Goal: Task Accomplishment & Management: Use online tool/utility

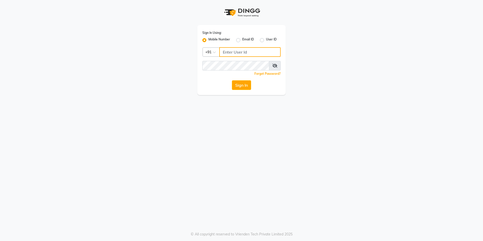
click at [228, 53] on input "Username" at bounding box center [249, 52] width 61 height 10
type input "8860755525"
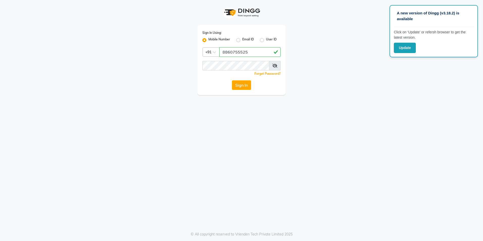
click at [399, 80] on app-login "Sign In Using: Mobile Number Email ID User ID Country Code × [PHONE_NUMBER] Rem…" at bounding box center [241, 47] width 483 height 95
click at [250, 81] on button "Sign In" at bounding box center [241, 85] width 19 height 10
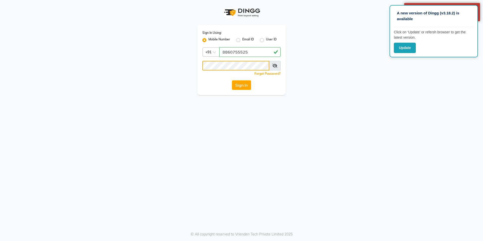
click at [160, 66] on div "Sign In Using: Mobile Number Email ID User ID Country Code × [PHONE_NUMBER] Rem…" at bounding box center [242, 47] width 288 height 95
click at [235, 80] on div "Sign In Using: Mobile Number Email ID User ID Country Code × [PHONE_NUMBER] Rem…" at bounding box center [241, 60] width 88 height 70
click at [235, 81] on button "Sign In" at bounding box center [241, 85] width 19 height 10
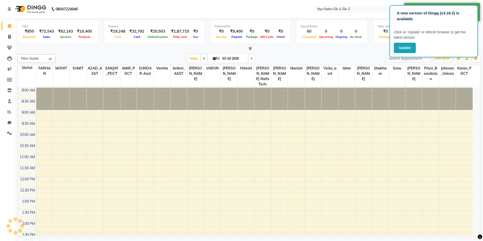
select select "en"
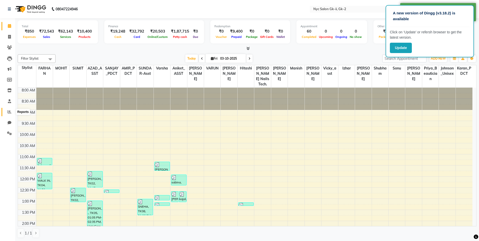
click at [10, 112] on icon at bounding box center [10, 112] width 4 height 4
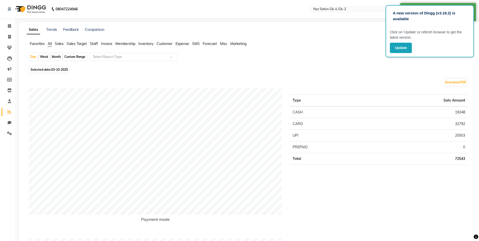
click at [73, 59] on div "Custom Range" at bounding box center [74, 56] width 23 height 7
select select "10"
select select "2025"
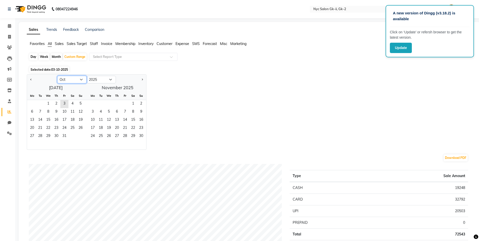
click at [81, 81] on select "Jan Feb Mar Apr May Jun [DATE] Aug Sep Oct Nov Dec" at bounding box center [71, 80] width 29 height 8
select select "9"
click at [57, 76] on select "Jan Feb Mar Apr May Jun [DATE] Aug Sep Oct Nov Dec" at bounding box center [71, 80] width 29 height 8
click at [32, 102] on span "1" at bounding box center [32, 104] width 8 height 8
click at [42, 134] on span "30" at bounding box center [40, 136] width 8 height 8
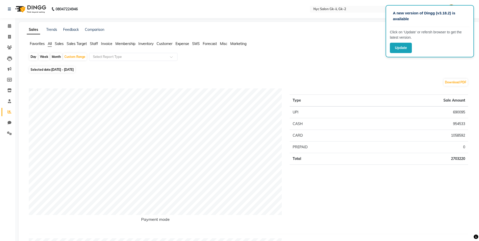
click at [95, 45] on span "Staff" at bounding box center [94, 43] width 8 height 5
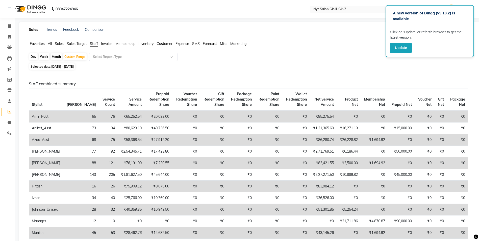
click at [111, 55] on input "text" at bounding box center [128, 56] width 73 height 5
click at [224, 56] on div "Day Week Month Custom Range Select Report Type" at bounding box center [250, 57] width 442 height 9
click at [36, 59] on div "Day" at bounding box center [33, 56] width 8 height 7
select select "9"
select select "2025"
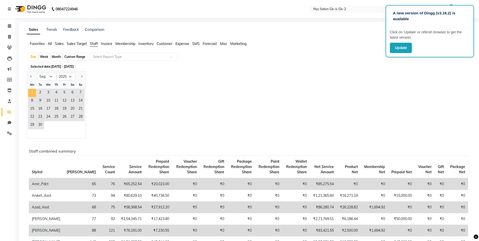
click at [31, 96] on span "1" at bounding box center [32, 93] width 8 height 8
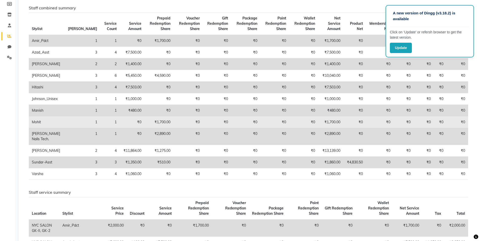
scroll to position [51, 0]
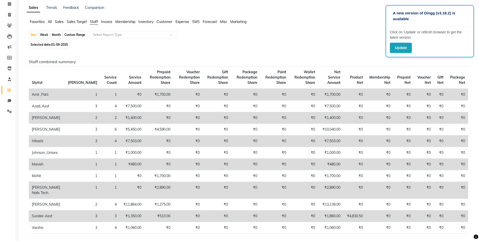
scroll to position [0, 0]
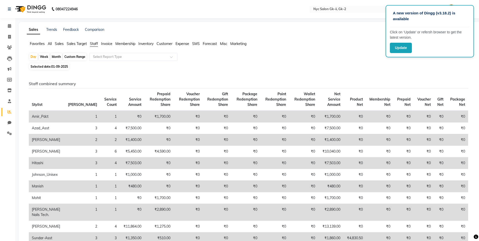
click at [62, 65] on span "01-09-2025" at bounding box center [59, 67] width 17 height 4
select select "9"
select select "2025"
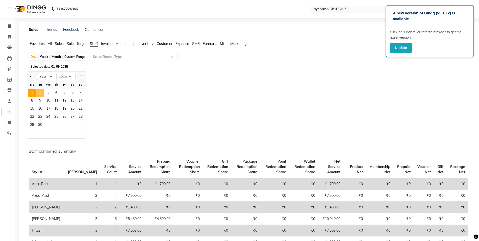
click at [42, 95] on span "2" at bounding box center [40, 93] width 8 height 8
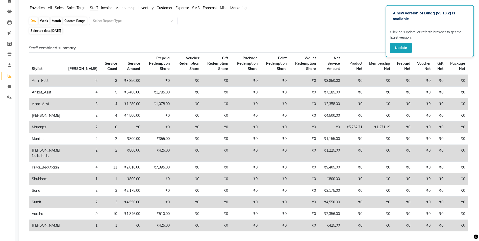
scroll to position [25, 0]
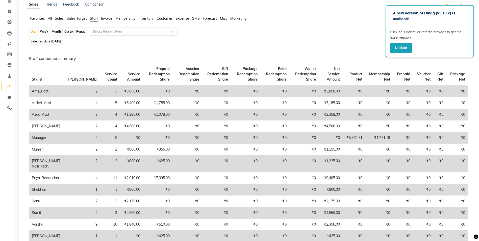
click at [51, 40] on span "Selected date: [DATE]" at bounding box center [45, 41] width 33 height 6
select select "9"
select select "2025"
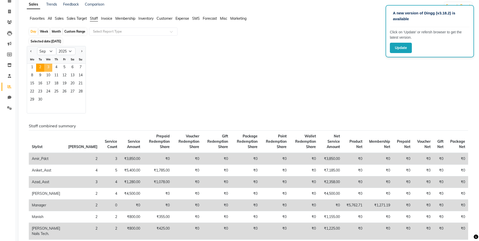
click at [50, 69] on span "3" at bounding box center [48, 68] width 8 height 8
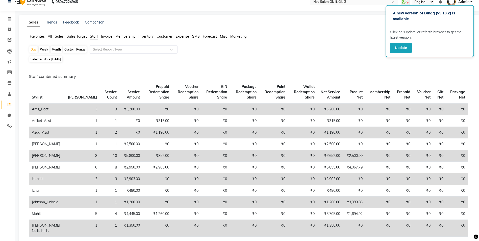
scroll to position [0, 0]
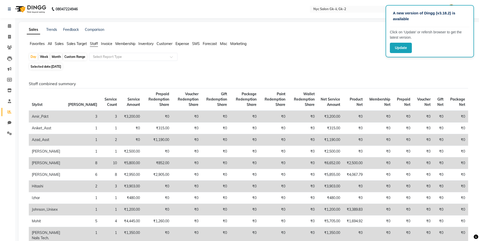
click at [62, 64] on span "Selected date: [DATE]" at bounding box center [45, 66] width 33 height 6
select select "9"
select select "2025"
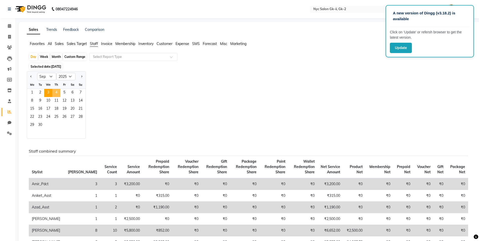
click at [58, 91] on span "4" at bounding box center [56, 93] width 8 height 8
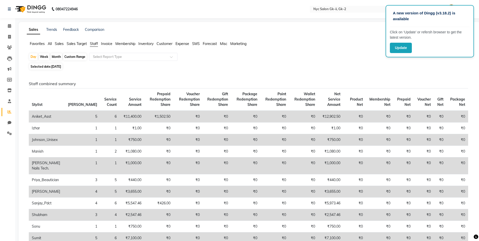
click at [61, 68] on span "[DATE]" at bounding box center [56, 67] width 10 height 4
select select "9"
select select "2025"
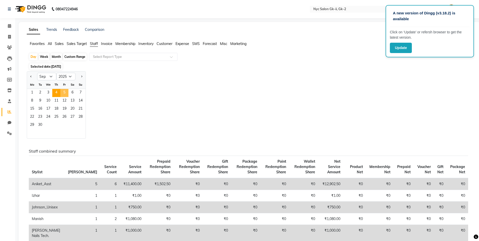
click at [66, 94] on span "5" at bounding box center [64, 93] width 8 height 8
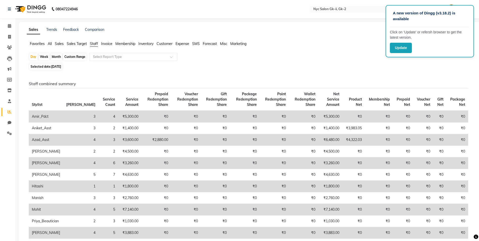
click at [61, 66] on span "[DATE]" at bounding box center [56, 67] width 10 height 4
select select "9"
select select "2025"
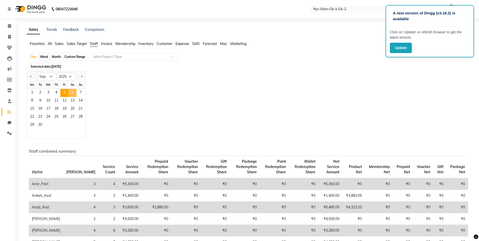
click at [71, 92] on span "6" at bounding box center [72, 93] width 8 height 8
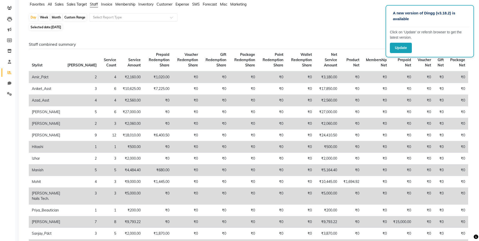
scroll to position [51, 0]
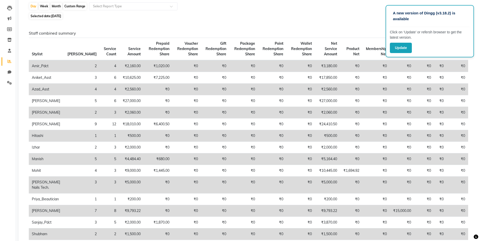
click at [61, 16] on span "[DATE]" at bounding box center [56, 16] width 10 height 4
select select "9"
select select "2025"
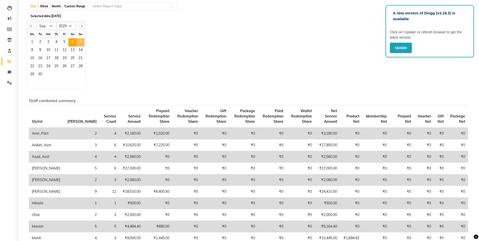
click at [81, 43] on span "7" at bounding box center [81, 42] width 8 height 8
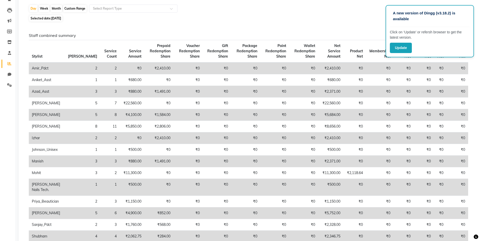
scroll to position [25, 0]
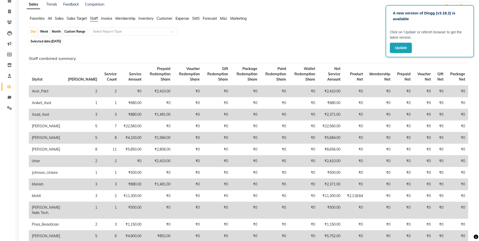
click at [56, 41] on span "[DATE]" at bounding box center [56, 41] width 10 height 4
select select "9"
select select "2025"
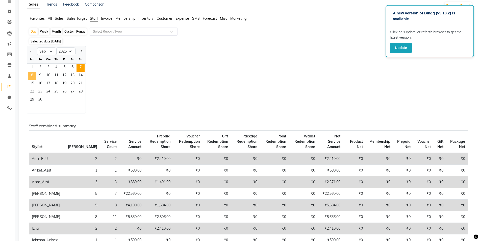
click at [32, 75] on span "8" at bounding box center [32, 76] width 8 height 8
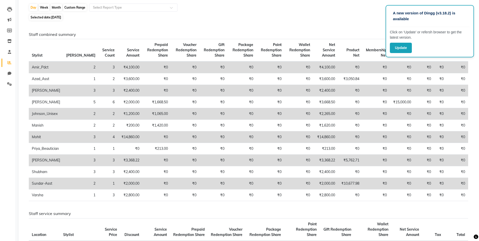
scroll to position [0, 0]
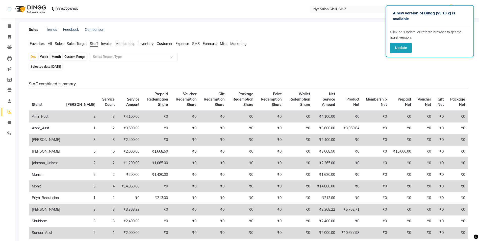
click at [61, 65] on span "[DATE]" at bounding box center [56, 67] width 10 height 4
select select "9"
select select "2025"
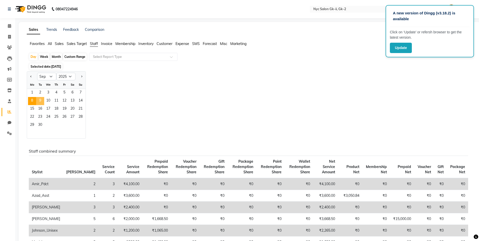
click at [40, 102] on span "9" at bounding box center [40, 101] width 8 height 8
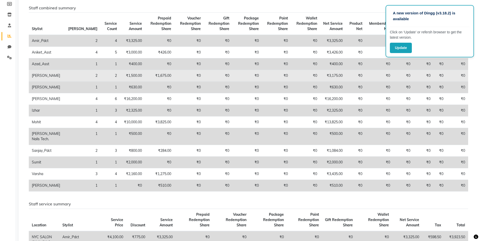
scroll to position [51, 0]
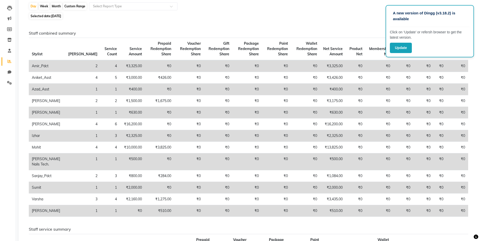
click at [61, 17] on span "[DATE]" at bounding box center [56, 16] width 10 height 4
select select "9"
select select "2025"
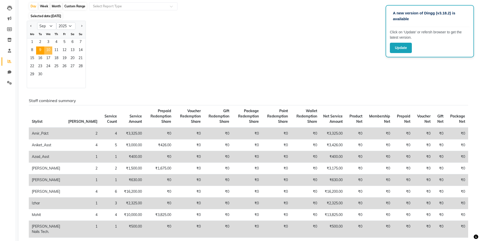
click at [47, 51] on span "10" at bounding box center [48, 50] width 8 height 8
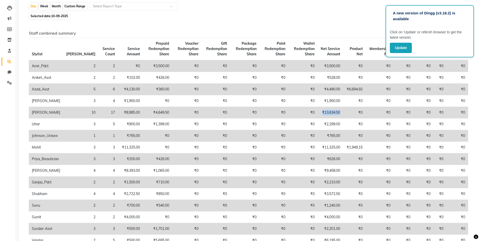
drag, startPoint x: 338, startPoint y: 111, endPoint x: 312, endPoint y: 111, distance: 26.3
click at [312, 111] on tr "Farhan 10 17 ₹8,985.00 ₹4,649.50 ₹0 ₹0 ₹0 ₹0 ₹0 ₹13,634.50 ₹0 ₹0 ₹0 ₹0 ₹0 ₹0" at bounding box center [249, 113] width 440 height 12
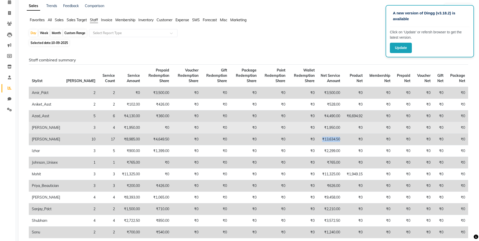
scroll to position [0, 0]
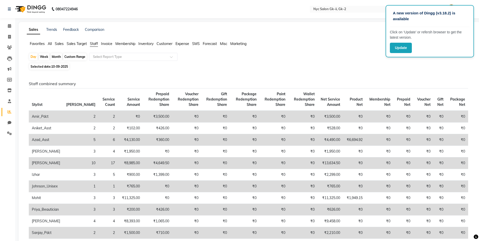
click at [61, 65] on span "10-09-2025" at bounding box center [59, 67] width 17 height 4
select select "9"
select select "2025"
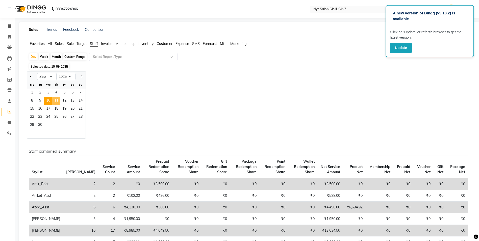
click at [57, 100] on span "11" at bounding box center [56, 101] width 8 height 8
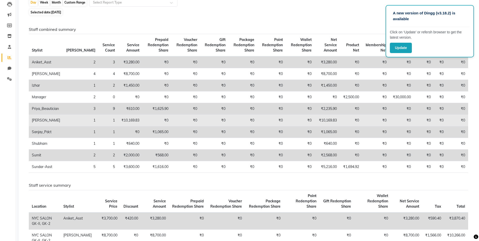
scroll to position [25, 0]
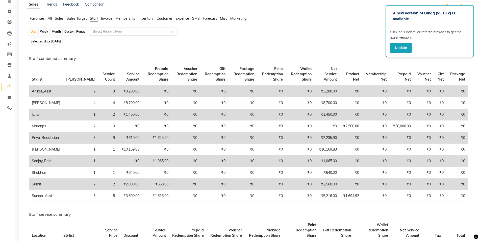
click at [62, 39] on span "Selected date: [DATE]" at bounding box center [45, 41] width 33 height 6
select select "9"
select select "2025"
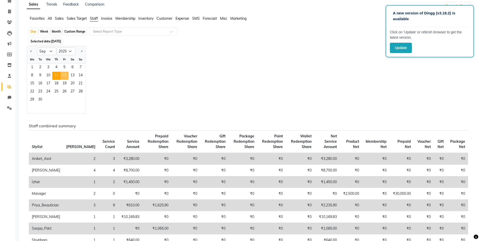
click at [67, 76] on span "12" at bounding box center [64, 76] width 8 height 8
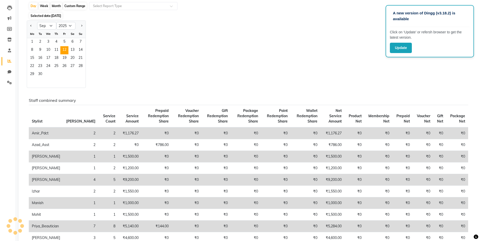
scroll to position [101, 0]
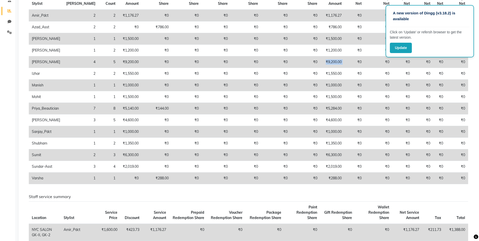
drag, startPoint x: 344, startPoint y: 62, endPoint x: 315, endPoint y: 62, distance: 29.1
click at [315, 62] on tr "Farhan 4 5 ₹9,200.00 ₹0 ₹0 ₹0 ₹0 ₹0 ₹0 ₹9,200.00 ₹0 ₹0 ₹0 ₹0 ₹0 ₹0" at bounding box center [249, 62] width 440 height 12
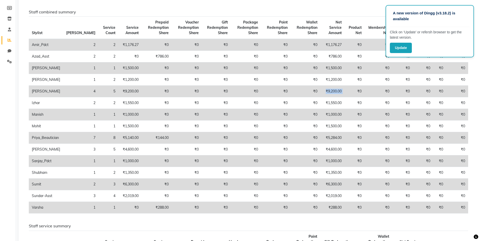
scroll to position [0, 0]
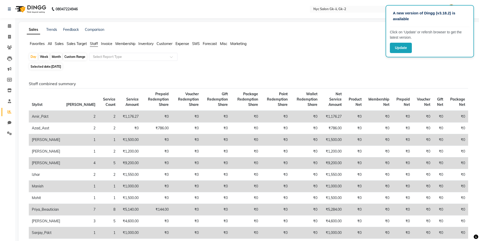
click at [61, 66] on span "[DATE]" at bounding box center [56, 67] width 10 height 4
select select "9"
select select "2025"
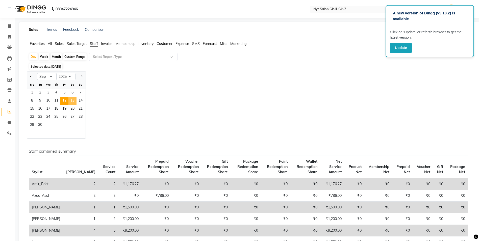
click at [76, 101] on span "13" at bounding box center [72, 101] width 8 height 8
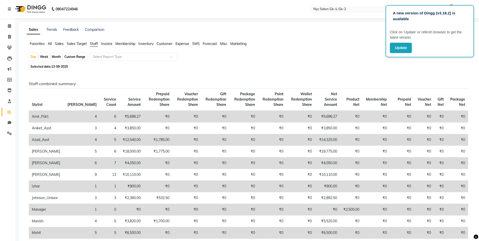
click at [55, 65] on span "13-09-2025" at bounding box center [59, 67] width 17 height 4
select select "9"
select select "2025"
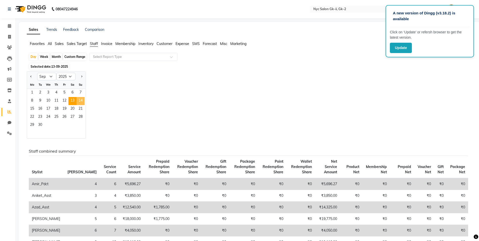
click at [83, 103] on span "14" at bounding box center [81, 101] width 8 height 8
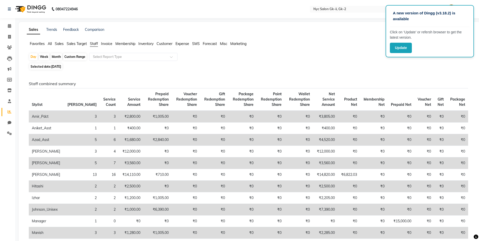
click at [61, 65] on span "[DATE]" at bounding box center [56, 67] width 10 height 4
select select "9"
select select "2025"
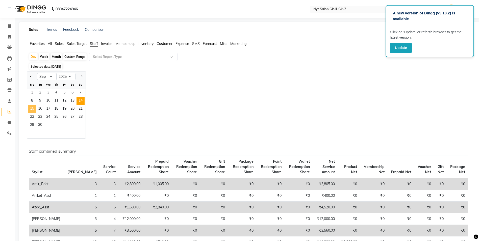
click at [32, 107] on span "15" at bounding box center [32, 109] width 8 height 8
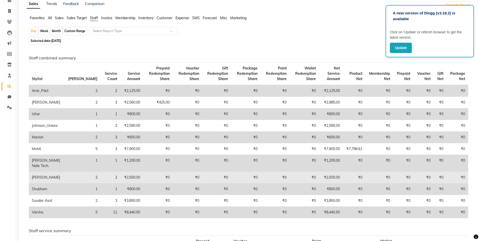
scroll to position [25, 0]
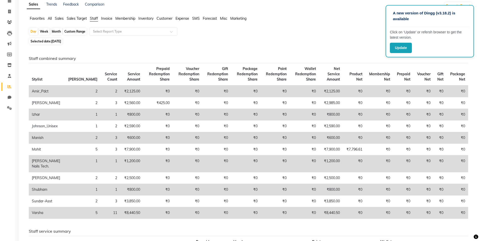
click at [36, 42] on span "Selected date: [DATE]" at bounding box center [45, 41] width 33 height 6
select select "9"
select select "2025"
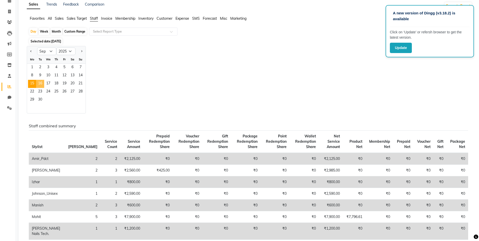
click at [44, 81] on span "16" at bounding box center [40, 84] width 8 height 8
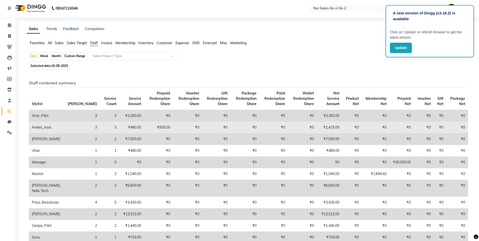
scroll to position [0, 0]
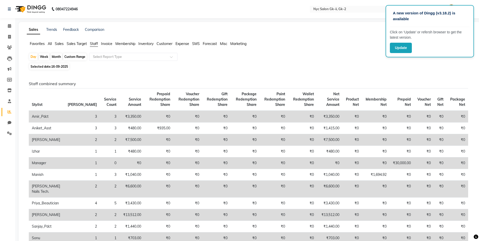
click at [59, 65] on span "16-09-2025" at bounding box center [59, 67] width 17 height 4
select select "9"
select select "2025"
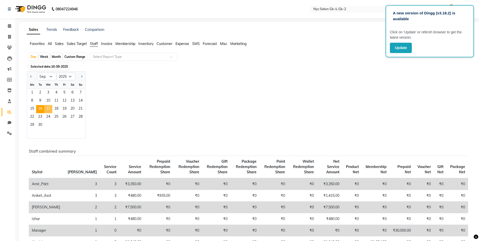
click at [50, 111] on span "17" at bounding box center [48, 109] width 8 height 8
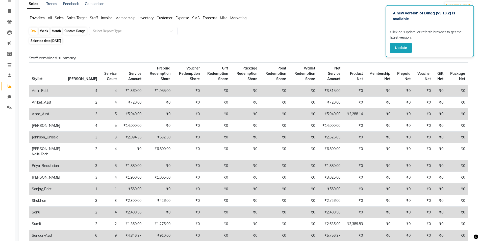
scroll to position [25, 0]
click at [54, 40] on span "[DATE]" at bounding box center [56, 41] width 10 height 4
select select "9"
select select "2025"
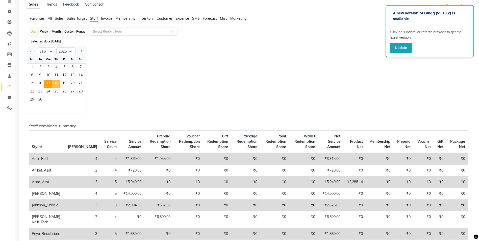
click at [56, 86] on span "18" at bounding box center [56, 84] width 8 height 8
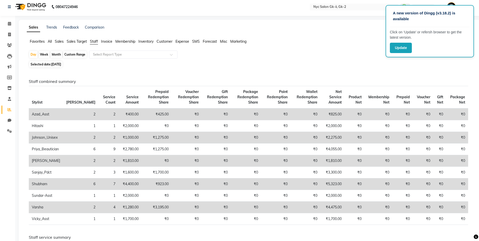
scroll to position [0, 0]
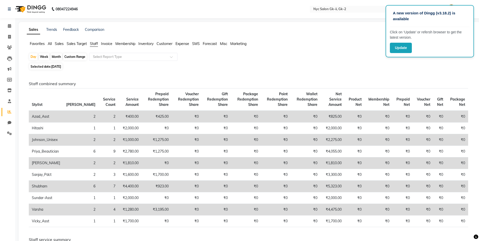
click at [60, 65] on span "[DATE]" at bounding box center [56, 67] width 10 height 4
select select "9"
select select "2025"
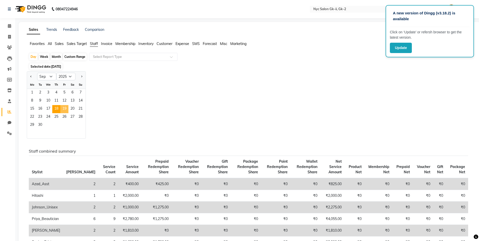
click at [65, 107] on span "19" at bounding box center [64, 109] width 8 height 8
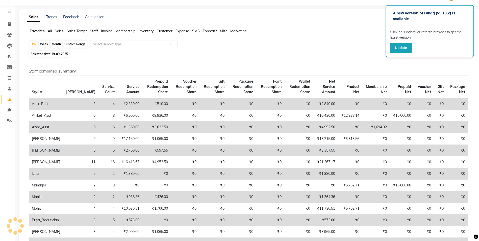
scroll to position [25, 0]
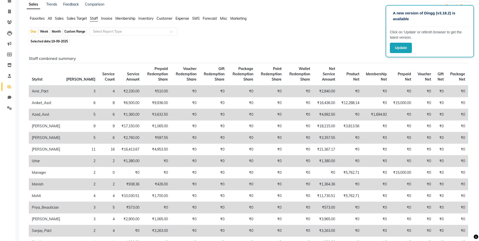
click at [50, 41] on span "Selected date: [DATE]" at bounding box center [49, 41] width 40 height 6
select select "9"
select select "2025"
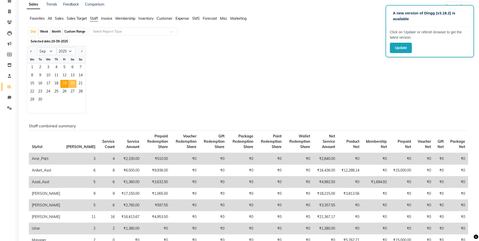
click at [74, 83] on span "20" at bounding box center [72, 84] width 8 height 8
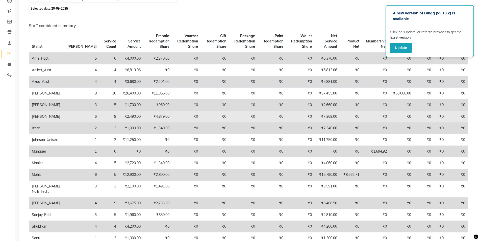
scroll to position [51, 0]
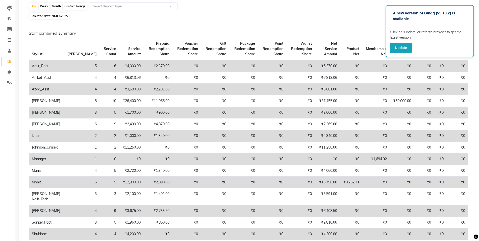
click at [43, 13] on span "Selected date: [DATE]" at bounding box center [49, 16] width 40 height 6
select select "9"
select select "2025"
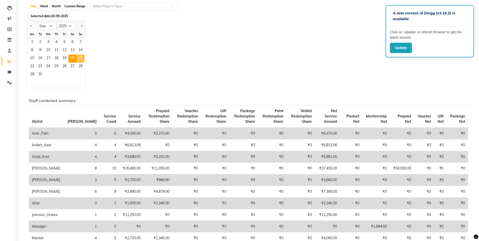
click at [79, 60] on span "21" at bounding box center [81, 59] width 8 height 8
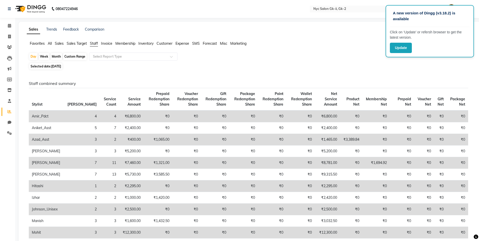
scroll to position [0, 0]
click at [61, 64] on span "Selected date: [DATE]" at bounding box center [45, 66] width 33 height 6
select select "9"
select select "2025"
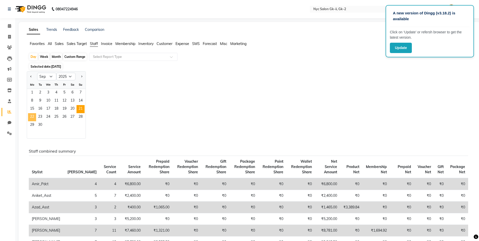
click at [30, 120] on span "22" at bounding box center [32, 117] width 8 height 8
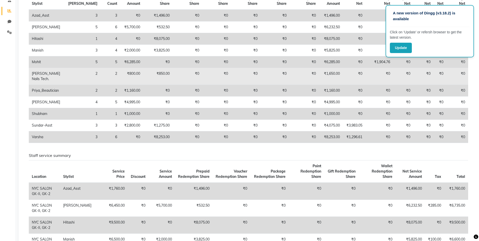
scroll to position [25, 0]
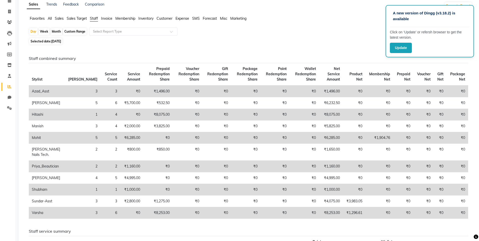
click at [55, 43] on span "Selected date: [DATE]" at bounding box center [45, 41] width 33 height 6
select select "9"
select select "2025"
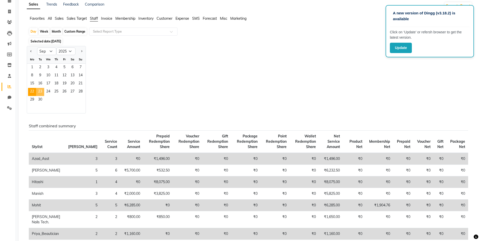
click at [43, 90] on span "23" at bounding box center [40, 92] width 8 height 8
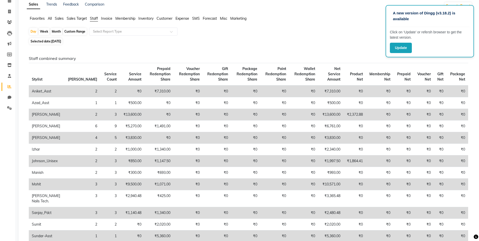
click at [44, 42] on span "Selected date: [DATE]" at bounding box center [45, 41] width 33 height 6
select select "9"
select select "2025"
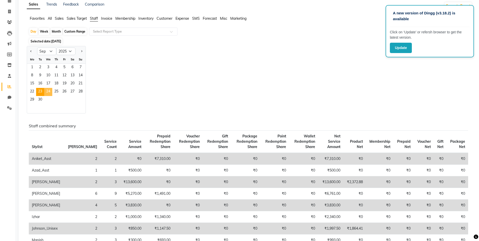
click at [50, 89] on span "24" at bounding box center [48, 92] width 8 height 8
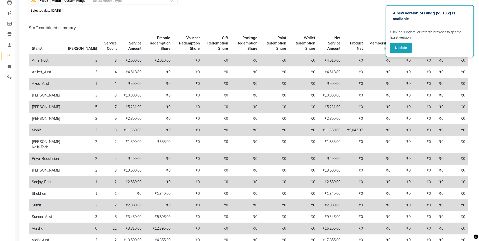
scroll to position [0, 0]
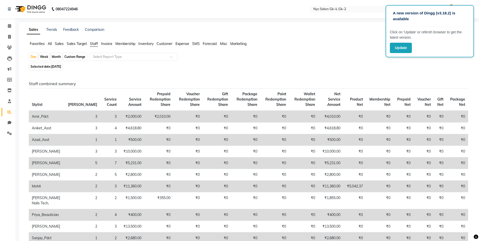
click at [38, 64] on span "Selected date: [DATE]" at bounding box center [45, 66] width 33 height 6
select select "9"
select select "2025"
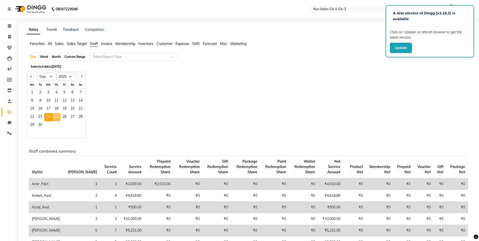
click at [54, 118] on span "25" at bounding box center [56, 117] width 8 height 8
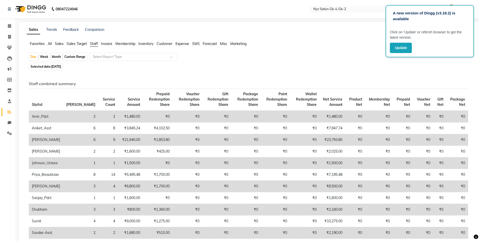
click at [50, 64] on span "Selected date: [DATE]" at bounding box center [45, 66] width 33 height 6
select select "9"
select select "2025"
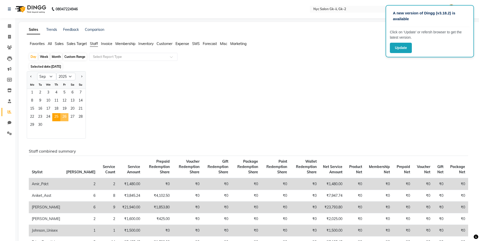
click at [63, 114] on span "26" at bounding box center [64, 117] width 8 height 8
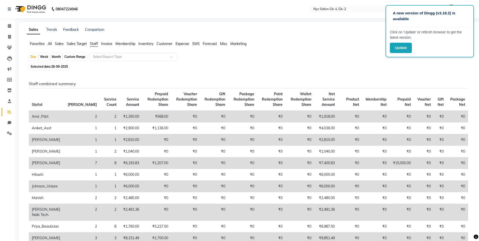
click at [51, 67] on span "Selected date: [DATE]" at bounding box center [49, 66] width 40 height 6
select select "9"
select select "2025"
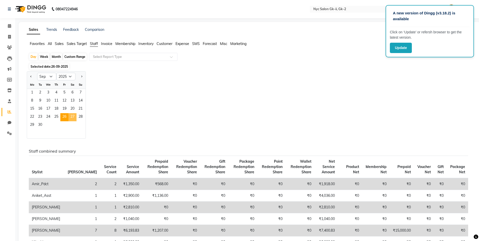
click at [75, 114] on span "27" at bounding box center [72, 117] width 8 height 8
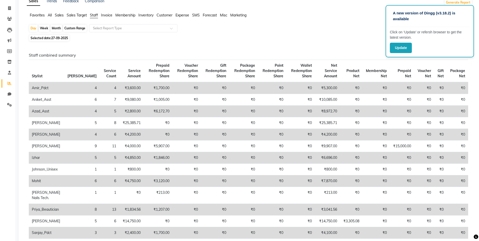
scroll to position [25, 0]
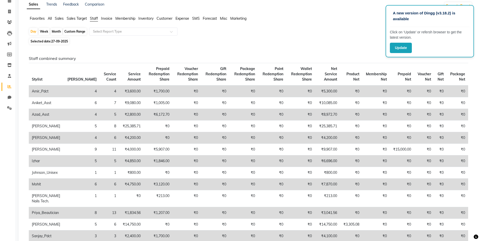
click at [59, 39] on span "27-09-2025" at bounding box center [59, 41] width 17 height 4
select select "9"
select select "2025"
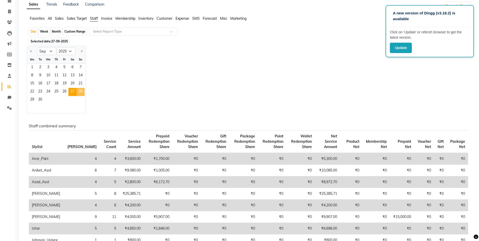
click at [82, 92] on span "28" at bounding box center [81, 92] width 8 height 8
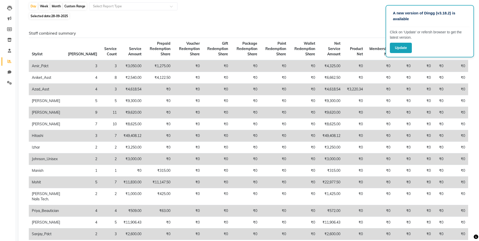
scroll to position [0, 0]
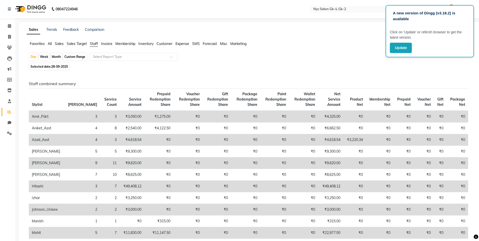
click at [59, 69] on span "Selected date: [DATE]" at bounding box center [49, 66] width 40 height 6
select select "9"
select select "2025"
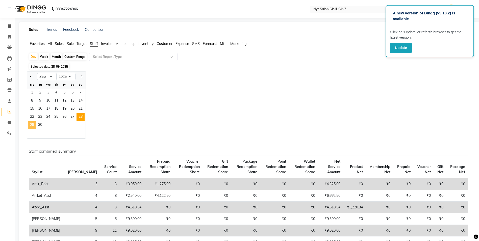
click at [33, 123] on span "29" at bounding box center [32, 125] width 8 height 8
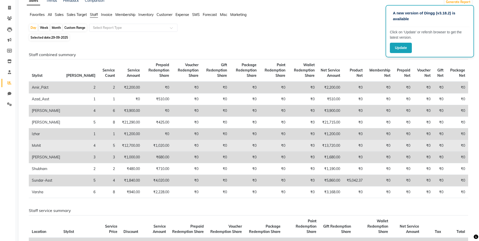
scroll to position [25, 0]
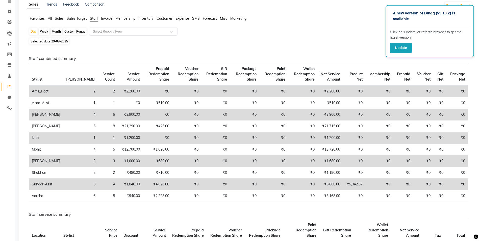
click at [66, 43] on span "29-09-2025" at bounding box center [59, 41] width 17 height 4
select select "9"
select select "2025"
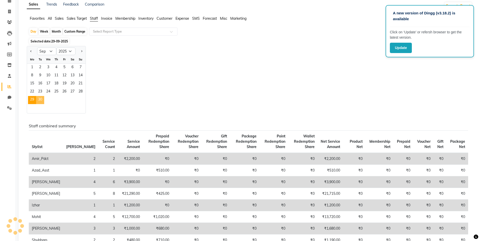
click at [36, 100] on span "30" at bounding box center [40, 100] width 8 height 8
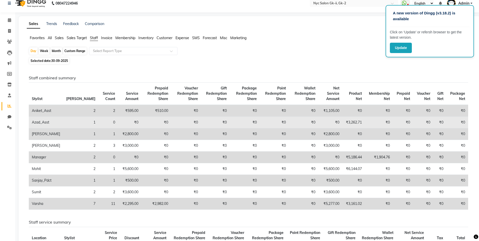
scroll to position [0, 0]
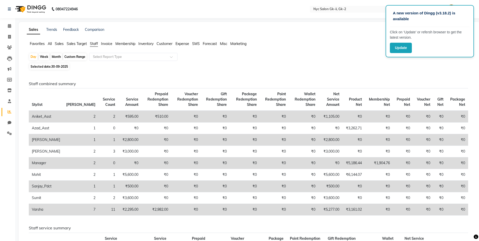
click at [80, 55] on div "Custom Range" at bounding box center [74, 56] width 23 height 7
select select "9"
select select "2025"
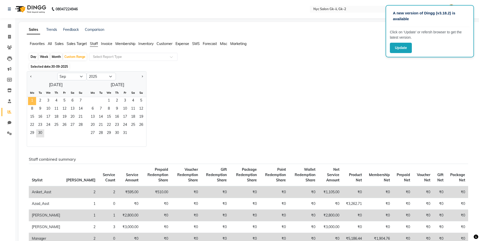
click at [34, 99] on span "1" at bounding box center [32, 101] width 8 height 8
click at [41, 130] on span "30" at bounding box center [40, 133] width 8 height 8
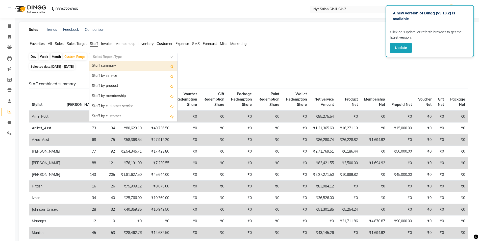
click at [117, 60] on div "Select Report Type" at bounding box center [133, 57] width 88 height 8
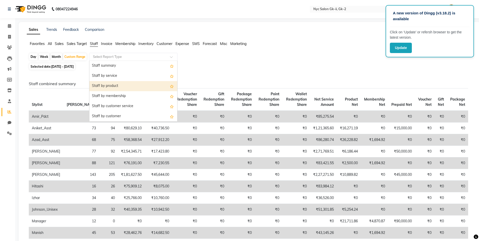
click at [118, 86] on div "Staff by product" at bounding box center [133, 86] width 88 height 10
select select "full_report"
select select "csv"
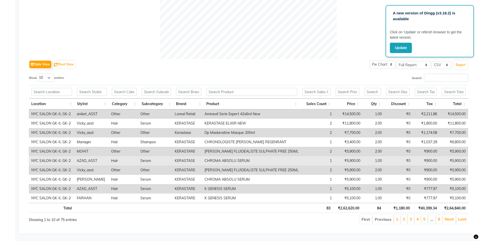
scroll to position [102, 0]
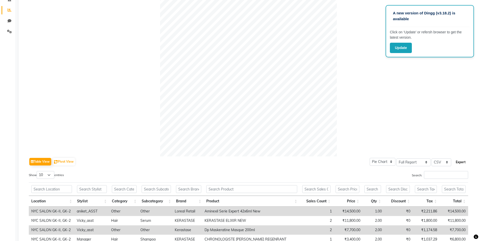
click at [464, 163] on button "Export" at bounding box center [461, 162] width 14 height 9
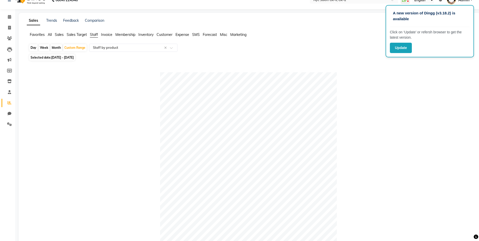
scroll to position [0, 0]
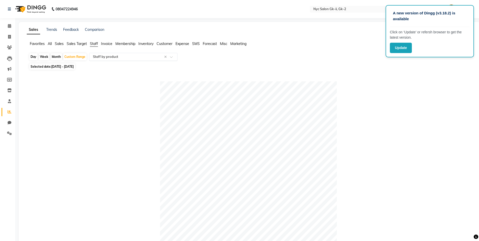
click at [98, 59] on input "text" at bounding box center [128, 56] width 73 height 5
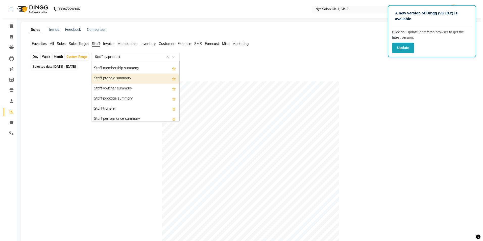
scroll to position [152, 0]
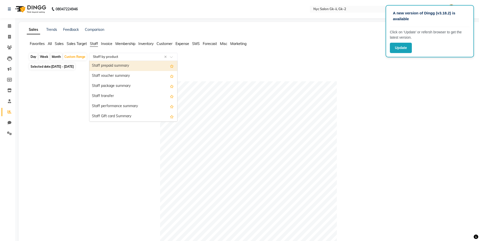
click at [127, 64] on div "Staff prepaid summary" at bounding box center [133, 66] width 88 height 10
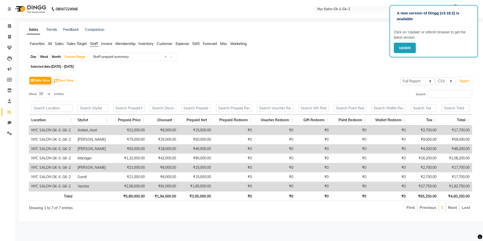
click at [376, 71] on div "Day Week Month Custom Range Select Report Type × Staff prepaid summary × Select…" at bounding box center [251, 135] width 449 height 164
click at [462, 82] on button "Export" at bounding box center [465, 81] width 14 height 9
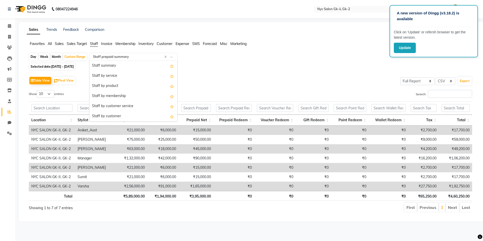
click at [112, 59] on input "text" at bounding box center [128, 56] width 73 height 5
click at [111, 68] on div "Staff summary" at bounding box center [133, 66] width 88 height 10
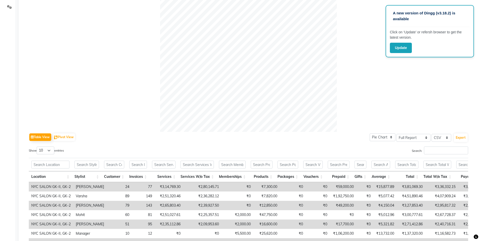
scroll to position [207, 0]
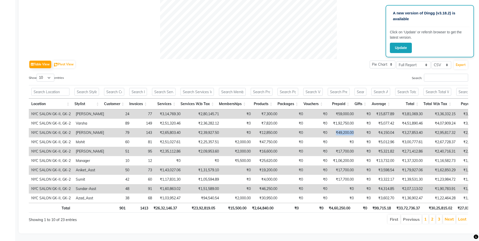
drag, startPoint x: 356, startPoint y: 124, endPoint x: 330, endPoint y: 124, distance: 25.3
click at [330, 128] on tr "NYC SALON GK-II, GK-2 Farhan 79 143 ₹2,65,803.40 ₹2,39,927.50 ₹0 ₹12,850.00 ₹0 …" at bounding box center [306, 132] width 555 height 9
click at [362, 128] on td "₹0" at bounding box center [364, 132] width 17 height 9
drag, startPoint x: 353, startPoint y: 125, endPoint x: 330, endPoint y: 124, distance: 23.2
click at [330, 128] on tr "NYC SALON GK-II, GK-2 Farhan 79 143 ₹2,65,803.40 ₹2,39,927.50 ₹0 ₹12,850.00 ₹0 …" at bounding box center [306, 132] width 555 height 9
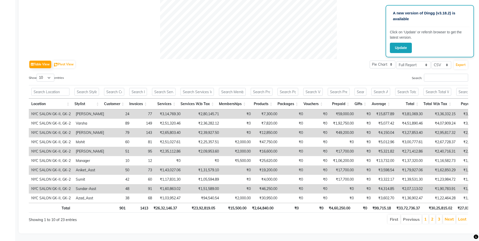
click at [306, 128] on td "₹0" at bounding box center [318, 132] width 24 height 9
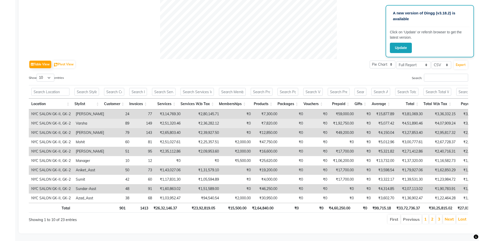
click at [306, 119] on td "₹0" at bounding box center [318, 123] width 24 height 9
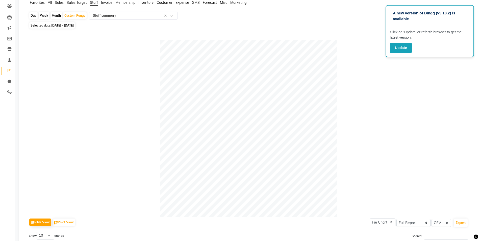
scroll to position [0, 0]
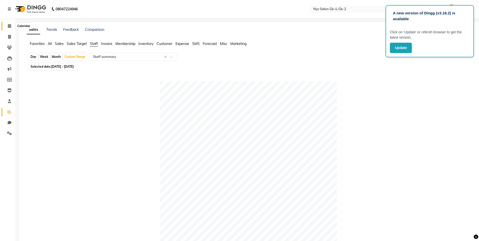
click at [10, 25] on icon at bounding box center [9, 26] width 3 height 4
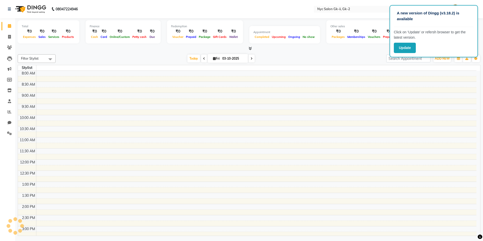
click at [306, 54] on div "Filter Stylist No data available [DATE] [DATE] Toggle Dropdown Add Appointment …" at bounding box center [249, 144] width 463 height 184
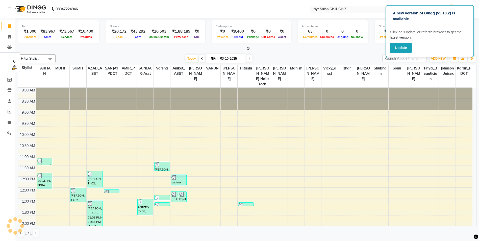
scroll to position [135, 0]
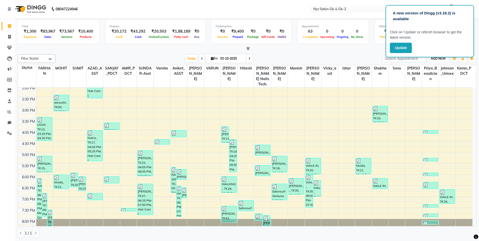
click at [437, 60] on span "ADD NEW" at bounding box center [438, 59] width 15 height 4
